Goal: Task Accomplishment & Management: Use online tool/utility

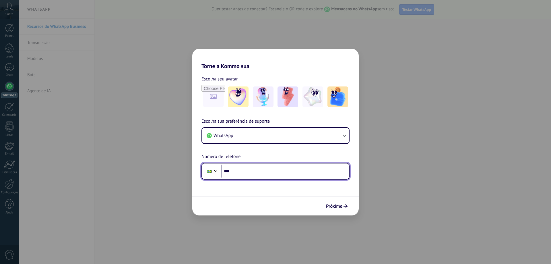
click at [245, 173] on input "***" at bounding box center [285, 170] width 128 height 13
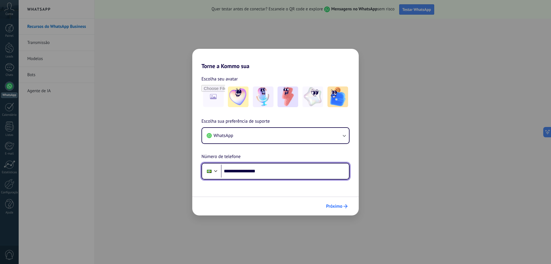
type input "**********"
click at [344, 208] on button "Próximo" at bounding box center [337, 206] width 27 height 10
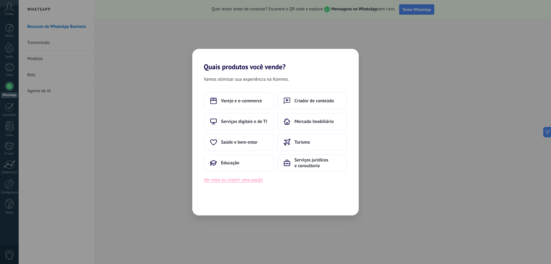
click at [241, 181] on button "Ver mais ou inserir uma opção" at bounding box center [233, 179] width 59 height 7
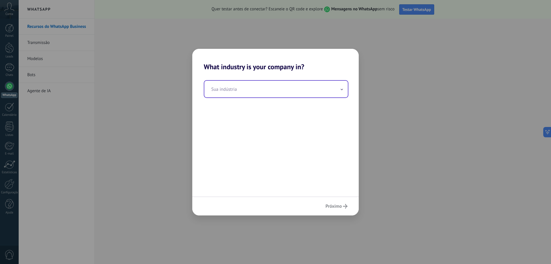
click at [262, 94] on input "text" at bounding box center [276, 89] width 144 height 17
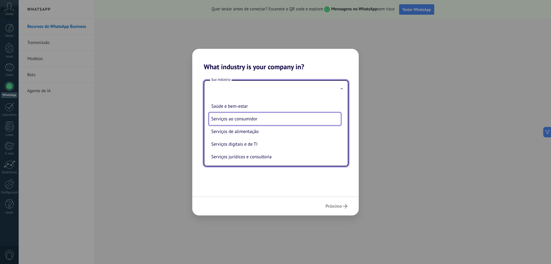
scroll to position [87, 0]
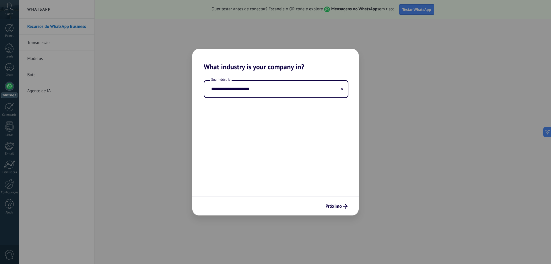
drag, startPoint x: 175, startPoint y: 85, endPoint x: 157, endPoint y: 85, distance: 18.1
click at [161, 85] on div "**********" at bounding box center [275, 132] width 551 height 264
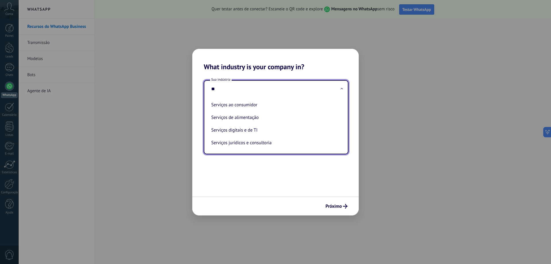
type input "*"
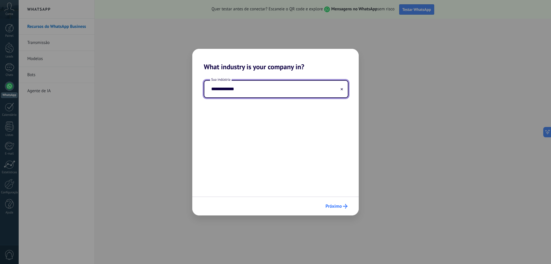
type input "**********"
click at [344, 207] on icon "submit" at bounding box center [345, 206] width 5 height 5
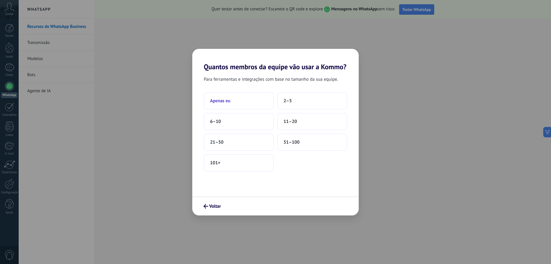
click at [229, 102] on span "Apenas eu" at bounding box center [220, 101] width 20 height 6
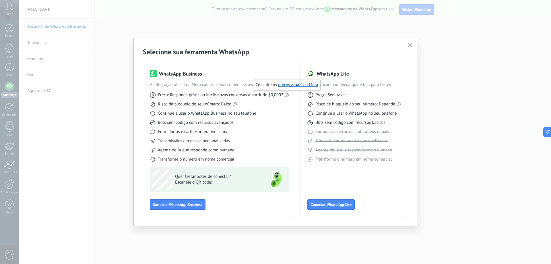
click at [288, 95] on icon at bounding box center [286, 95] width 5 height 5
click at [398, 103] on use at bounding box center [399, 104] width 4 height 4
click at [404, 92] on link "Regras do WhatsApp" at bounding box center [406, 93] width 38 height 5
click at [168, 209] on button "Conectar WhatsApp Business" at bounding box center [178, 204] width 56 height 10
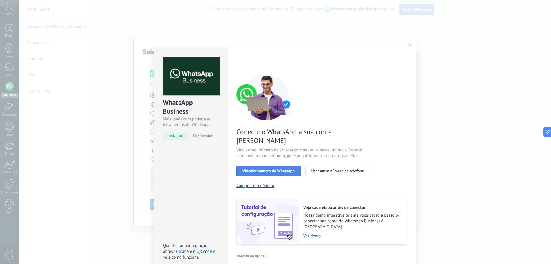
click at [262, 169] on span "Vincular número do WhatsApp" at bounding box center [269, 171] width 52 height 4
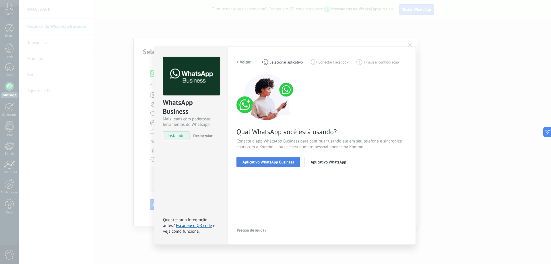
click at [266, 164] on span "Aplicativo WhatsApp Business" at bounding box center [268, 162] width 51 height 4
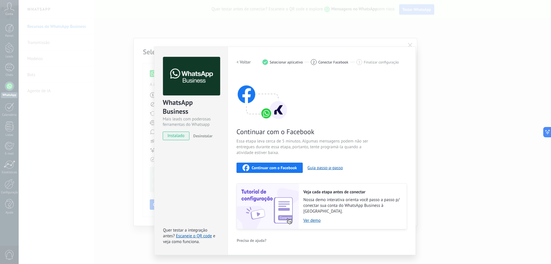
click at [280, 168] on span "Continuar com o Facebook" at bounding box center [274, 168] width 45 height 4
click at [321, 167] on button "Guia passo-a-passo" at bounding box center [324, 167] width 35 height 5
click at [289, 170] on div "Continuar com o Facebook" at bounding box center [270, 167] width 54 height 7
click at [273, 170] on span "Continuar com o Facebook" at bounding box center [274, 168] width 45 height 4
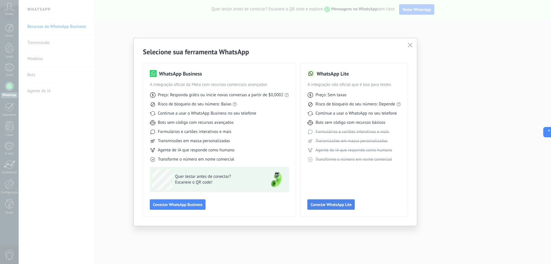
click at [335, 204] on span "Conectar WhatsApp Lite" at bounding box center [331, 204] width 41 height 4
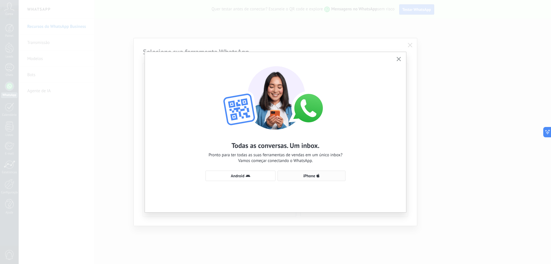
click at [317, 176] on use "button" at bounding box center [318, 176] width 3 height 4
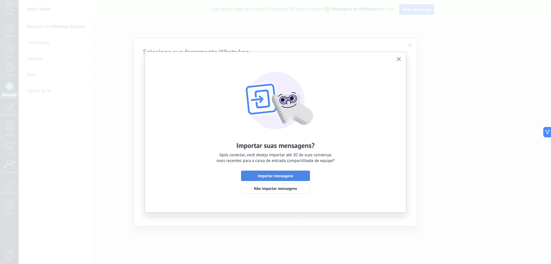
click at [301, 176] on span "Importar mensagens" at bounding box center [275, 176] width 63 height 4
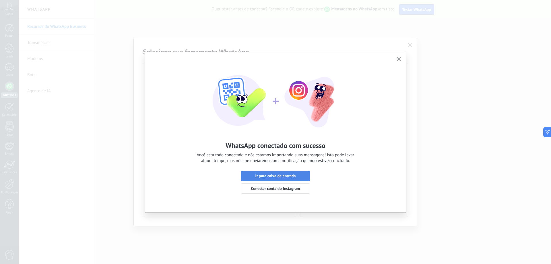
click at [299, 179] on button "Ir para caixa de entrada" at bounding box center [275, 176] width 69 height 10
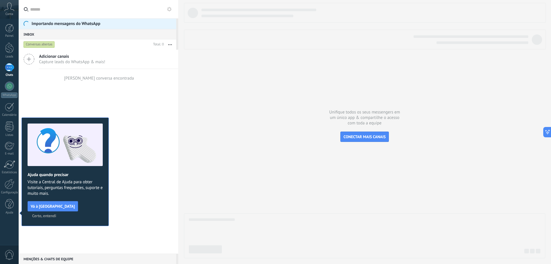
click at [56, 214] on span "Certo, entendi" at bounding box center [44, 216] width 24 height 4
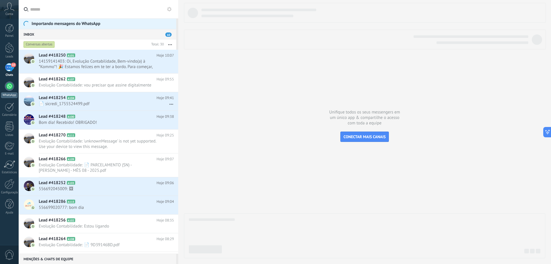
click at [7, 87] on div at bounding box center [9, 86] width 9 height 9
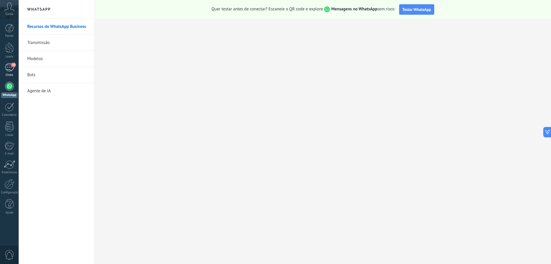
click at [7, 69] on div "10" at bounding box center [9, 67] width 9 height 8
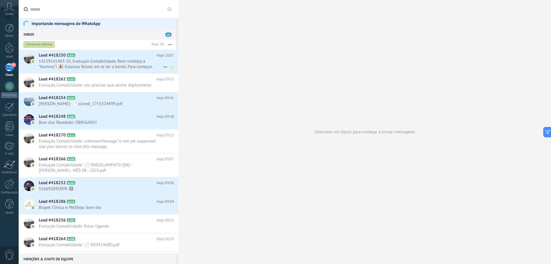
click at [73, 56] on span "A101" at bounding box center [71, 55] width 8 height 4
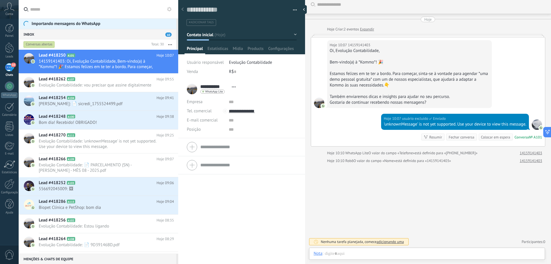
scroll to position [5, 0]
click at [463, 138] on div "Fechar conversa" at bounding box center [462, 136] width 26 height 5
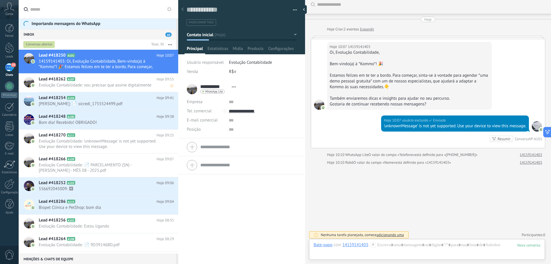
scroll to position [12, 0]
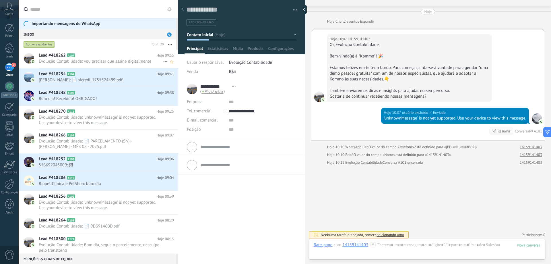
click at [90, 57] on h2 "Lead #418262 A107" at bounding box center [98, 56] width 118 height 6
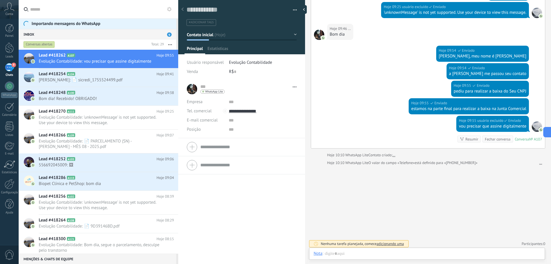
scroll to position [9, 0]
click at [305, 11] on div at bounding box center [305, 9] width 9 height 9
type textarea "**********"
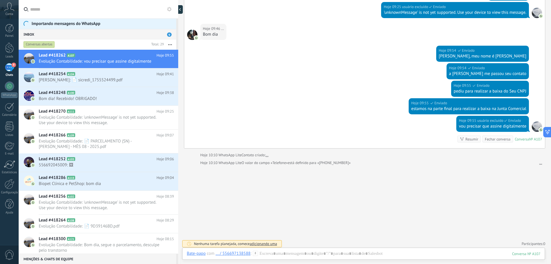
scroll to position [5, 0]
click at [313, 256] on div at bounding box center [364, 259] width 354 height 17
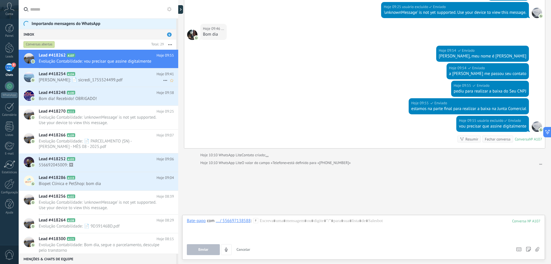
click at [119, 74] on h2 "Lead #418254 A104" at bounding box center [98, 74] width 118 height 6
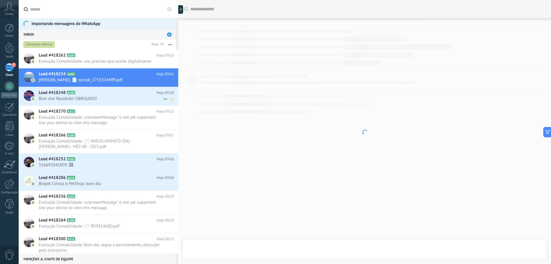
click at [117, 95] on h2 "Lead #418248 A100" at bounding box center [98, 93] width 118 height 6
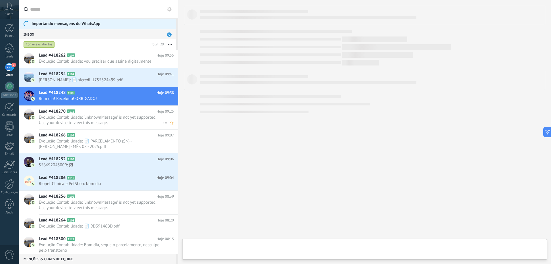
click at [111, 119] on span "Evolução Contabilidade: 'unknownMessage' is not yet supported. Use your device …" at bounding box center [101, 120] width 124 height 11
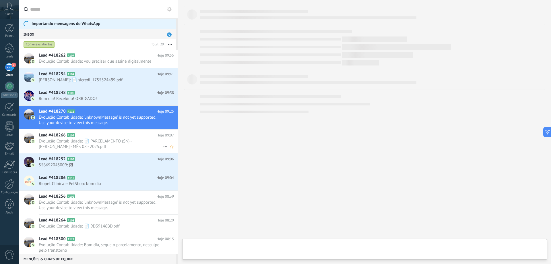
click at [114, 142] on span "Evolução Contabilidade: 📄 PARCELAMENTO (SN) - [PERSON_NAME] - MÊS 08 - 2025.pdf" at bounding box center [101, 143] width 124 height 11
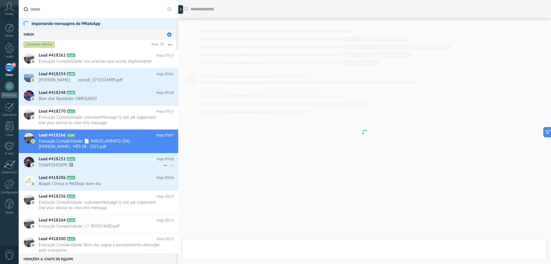
click at [107, 156] on h2 "Lead #418252 A103" at bounding box center [98, 159] width 118 height 6
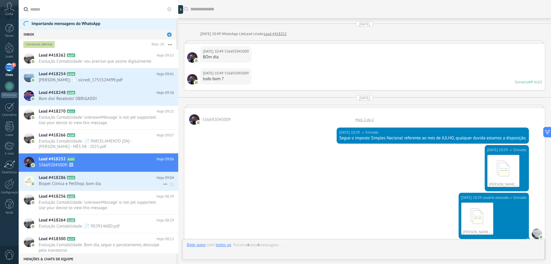
scroll to position [370, 0]
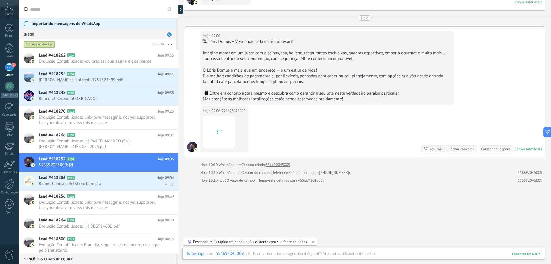
click at [99, 179] on h2 "Lead #418286 A115" at bounding box center [98, 178] width 118 height 6
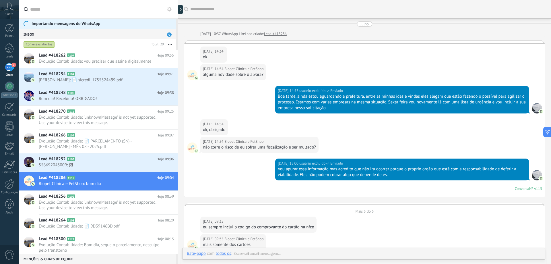
scroll to position [1031, 0]
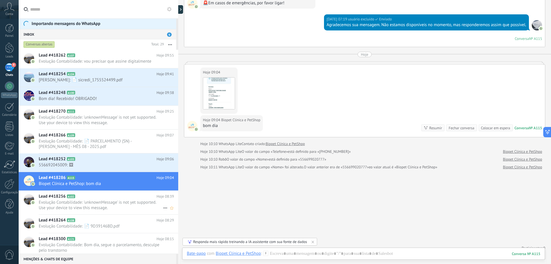
click at [91, 200] on span "Evolução Contabilidade: 'unknownMessage' is not yet supported. Use your device …" at bounding box center [101, 204] width 124 height 11
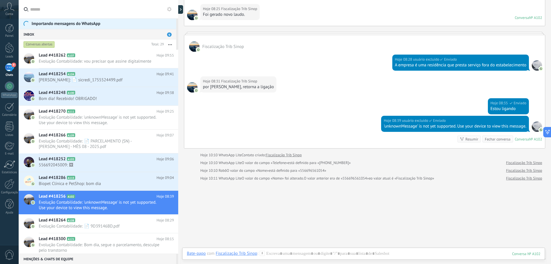
scroll to position [239, 0]
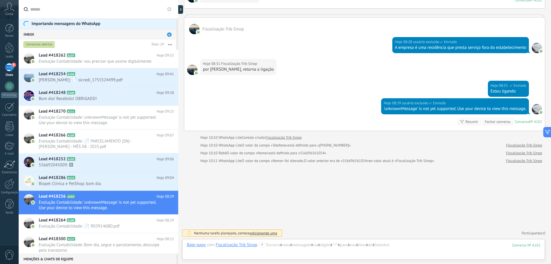
click at [264, 231] on span "adicionando uma" at bounding box center [263, 233] width 27 height 5
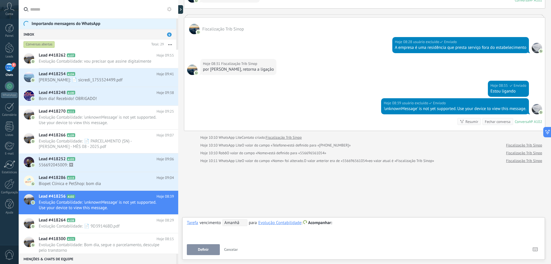
click at [234, 251] on span "Cancelar" at bounding box center [231, 249] width 14 height 5
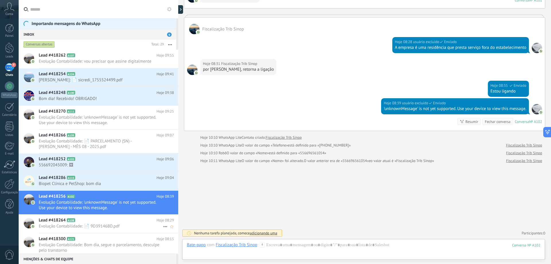
click at [94, 224] on span "Evolução Contabilidade: 📄 9D39146BD.pdf" at bounding box center [101, 225] width 124 height 5
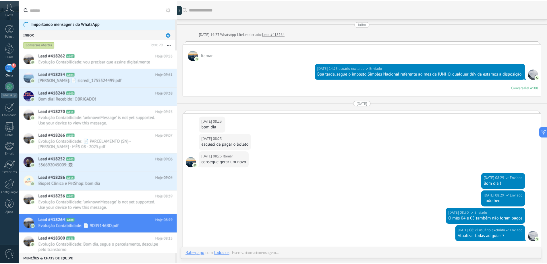
scroll to position [940, 0]
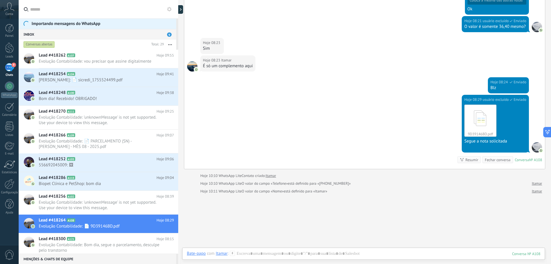
click at [12, 11] on div "Conta" at bounding box center [9, 9] width 19 height 19
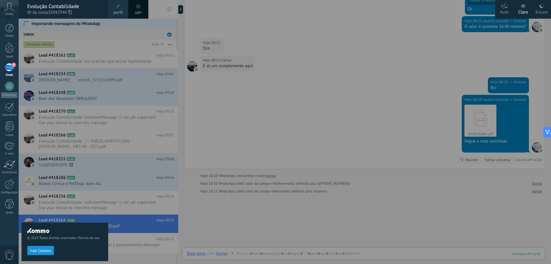
click at [499, 9] on label "Auto" at bounding box center [504, 9] width 19 height 19
click at [541, 11] on div "Escuro" at bounding box center [542, 11] width 12 height 15
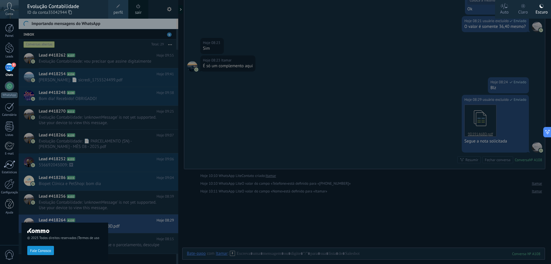
click at [524, 10] on div "Claro" at bounding box center [523, 11] width 10 height 15
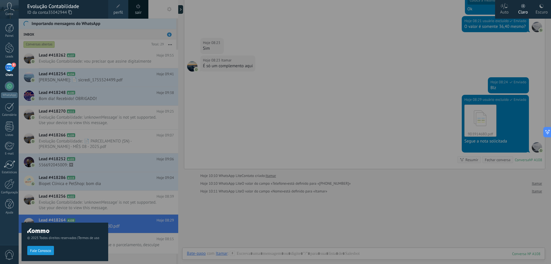
click at [380, 83] on div at bounding box center [294, 132] width 551 height 264
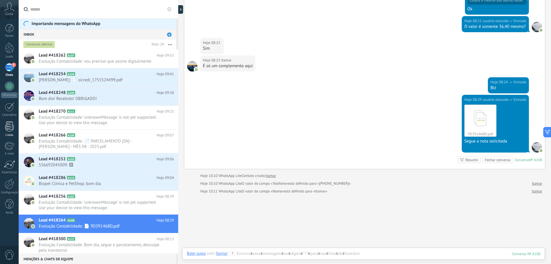
click at [12, 130] on div at bounding box center [9, 126] width 9 height 10
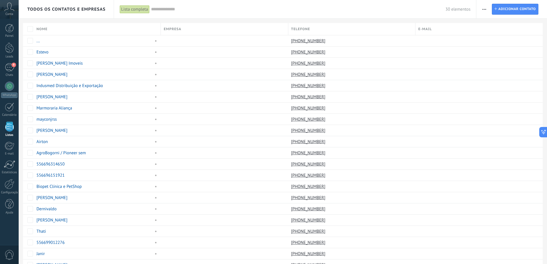
click at [10, 63] on div "Painel Leads 9 Chats WhatsApp Clientes" at bounding box center [9, 122] width 19 height 196
click at [11, 66] on span "9" at bounding box center [13, 65] width 5 height 5
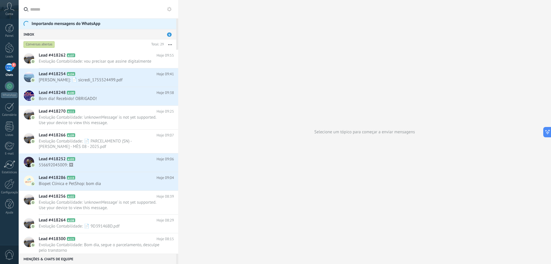
click at [170, 7] on icon at bounding box center [169, 9] width 5 height 5
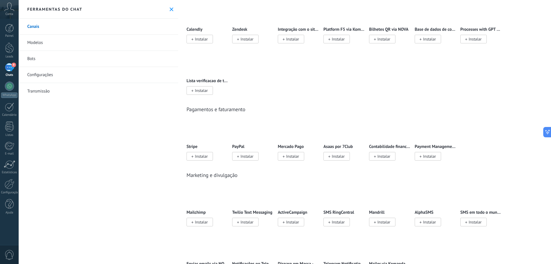
scroll to position [718, 0]
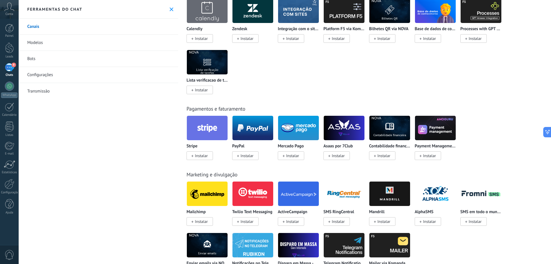
click at [389, 131] on img at bounding box center [389, 128] width 41 height 28
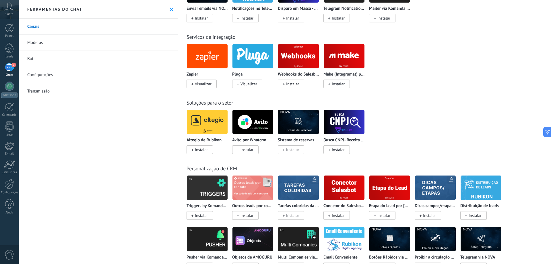
scroll to position [919, 0]
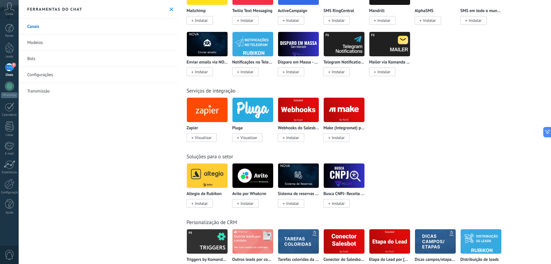
click at [38, 42] on link "Modelos" at bounding box center [99, 43] width 160 height 16
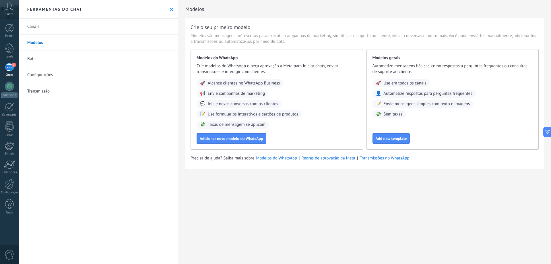
click at [170, 8] on icon at bounding box center [172, 9] width 4 height 4
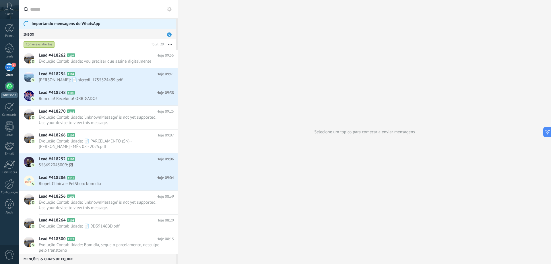
click at [9, 88] on div at bounding box center [9, 86] width 9 height 9
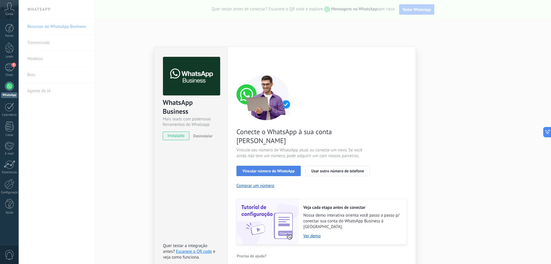
click at [279, 169] on span "Vincular número do WhatsApp" at bounding box center [269, 171] width 52 height 4
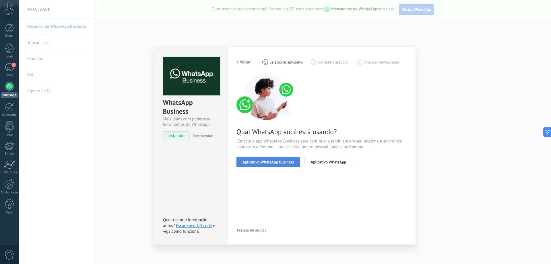
click at [260, 160] on span "Aplicativo WhatsApp Business" at bounding box center [268, 162] width 51 height 4
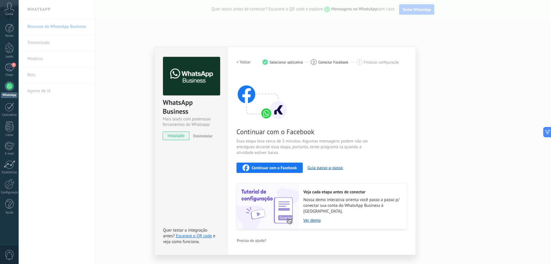
click at [276, 169] on span "Continuar com o Facebook" at bounding box center [274, 168] width 45 height 4
click at [280, 166] on span "Continuar com o Facebook" at bounding box center [274, 168] width 45 height 4
click at [282, 207] on img at bounding box center [268, 205] width 62 height 45
click at [307, 218] on link "Ver demo" at bounding box center [352, 220] width 98 height 5
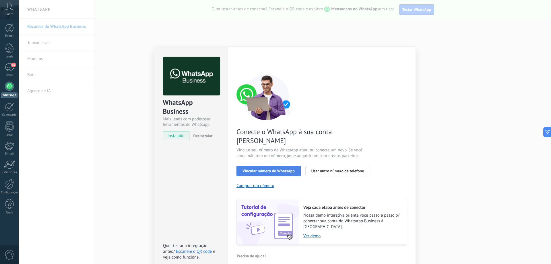
click at [266, 169] on span "Vincular número do WhatsApp" at bounding box center [269, 171] width 52 height 4
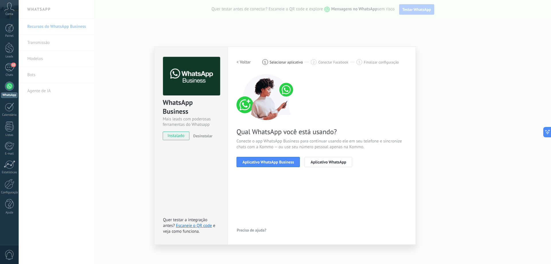
click at [266, 162] on span "Aplicativo WhatsApp Business" at bounding box center [268, 162] width 51 height 4
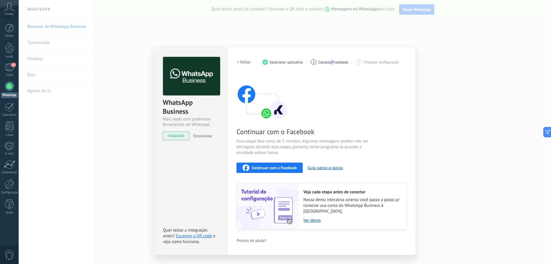
click at [331, 61] on span "Conectar Facebook" at bounding box center [333, 62] width 30 height 4
click at [377, 61] on span "Finalizar configuração" at bounding box center [381, 62] width 35 height 4
click at [291, 167] on span "Continuar com o Facebook" at bounding box center [274, 168] width 45 height 4
